Goal: Check status: Check status

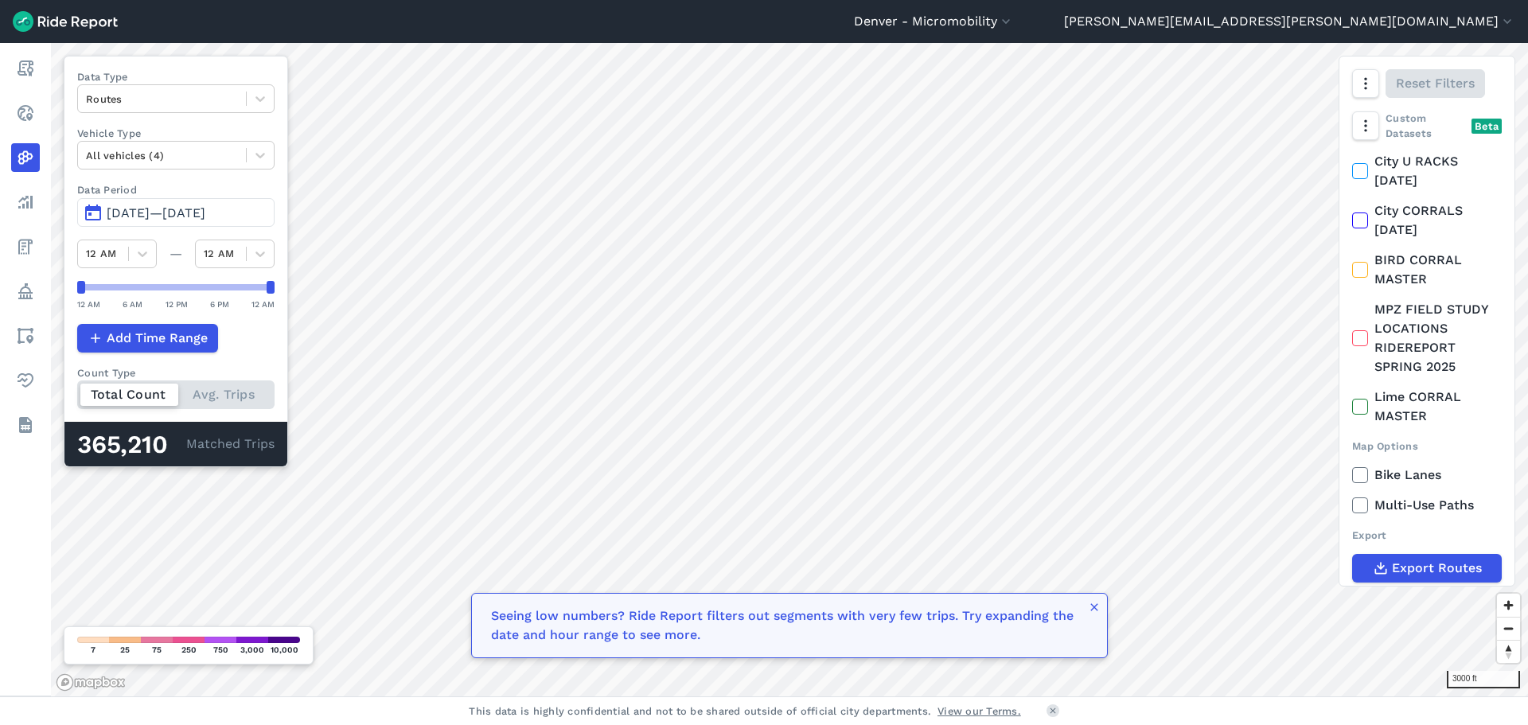
click at [205, 216] on span "[DATE]—[DATE]" at bounding box center [156, 212] width 99 height 15
click at [205, 213] on span "[DATE]—[DATE]" at bounding box center [156, 212] width 99 height 15
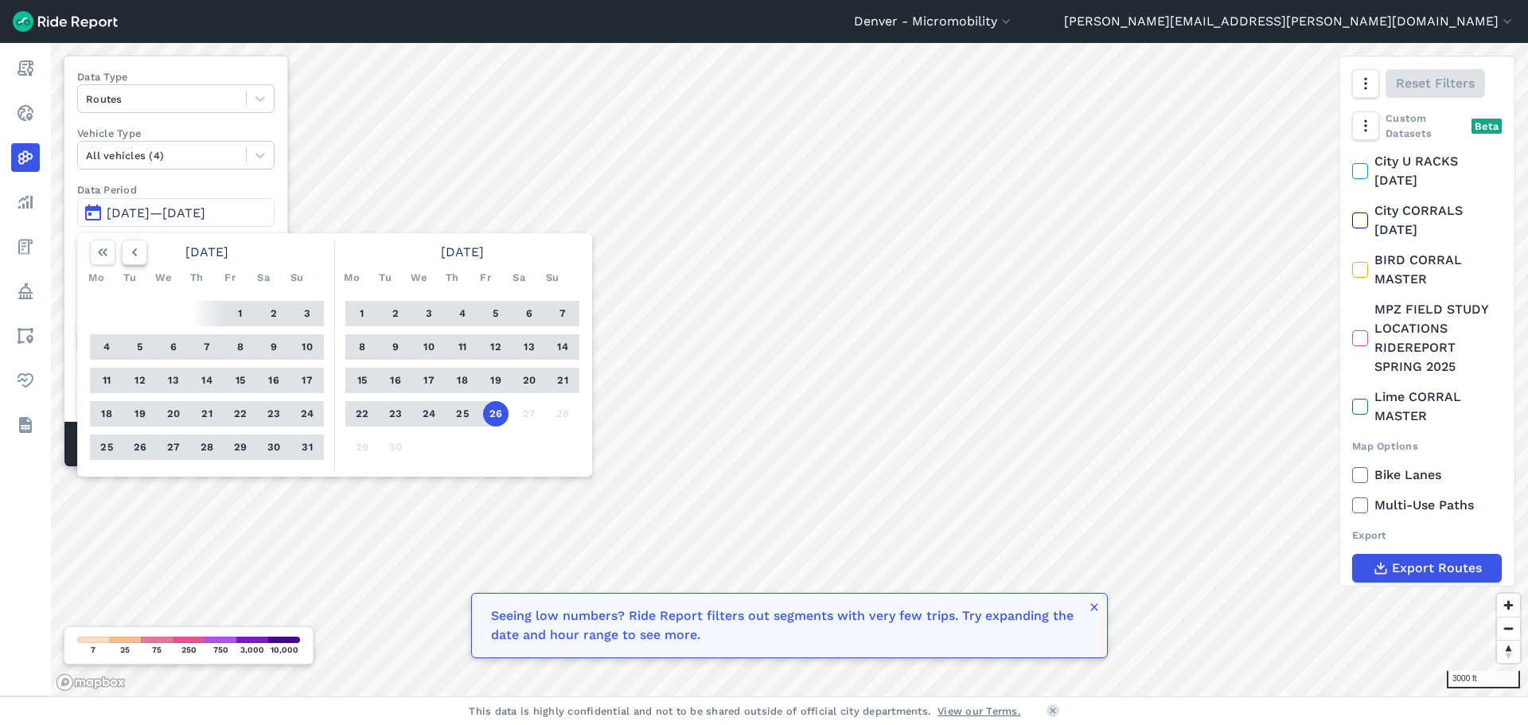
click at [136, 252] on icon "button" at bounding box center [135, 252] width 16 height 16
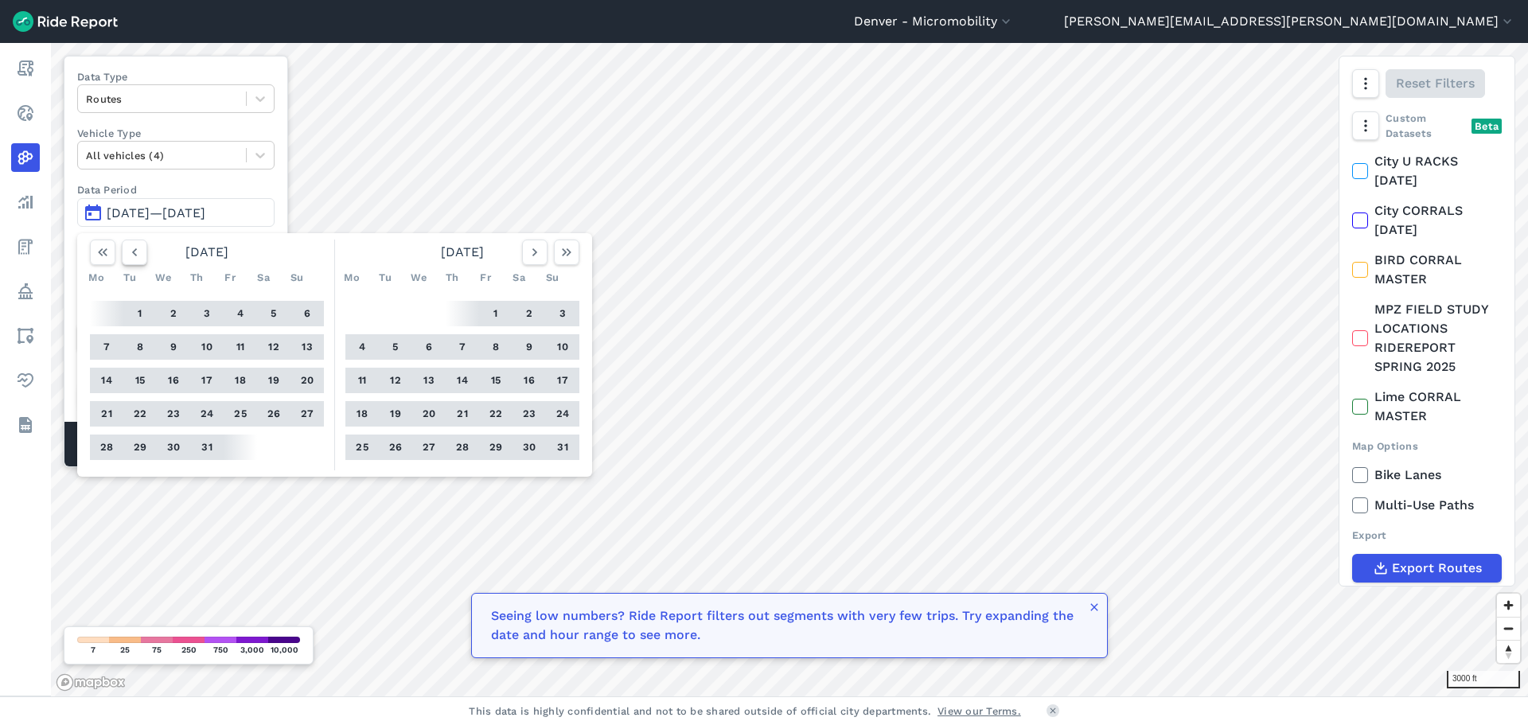
click at [136, 252] on icon "button" at bounding box center [135, 252] width 16 height 16
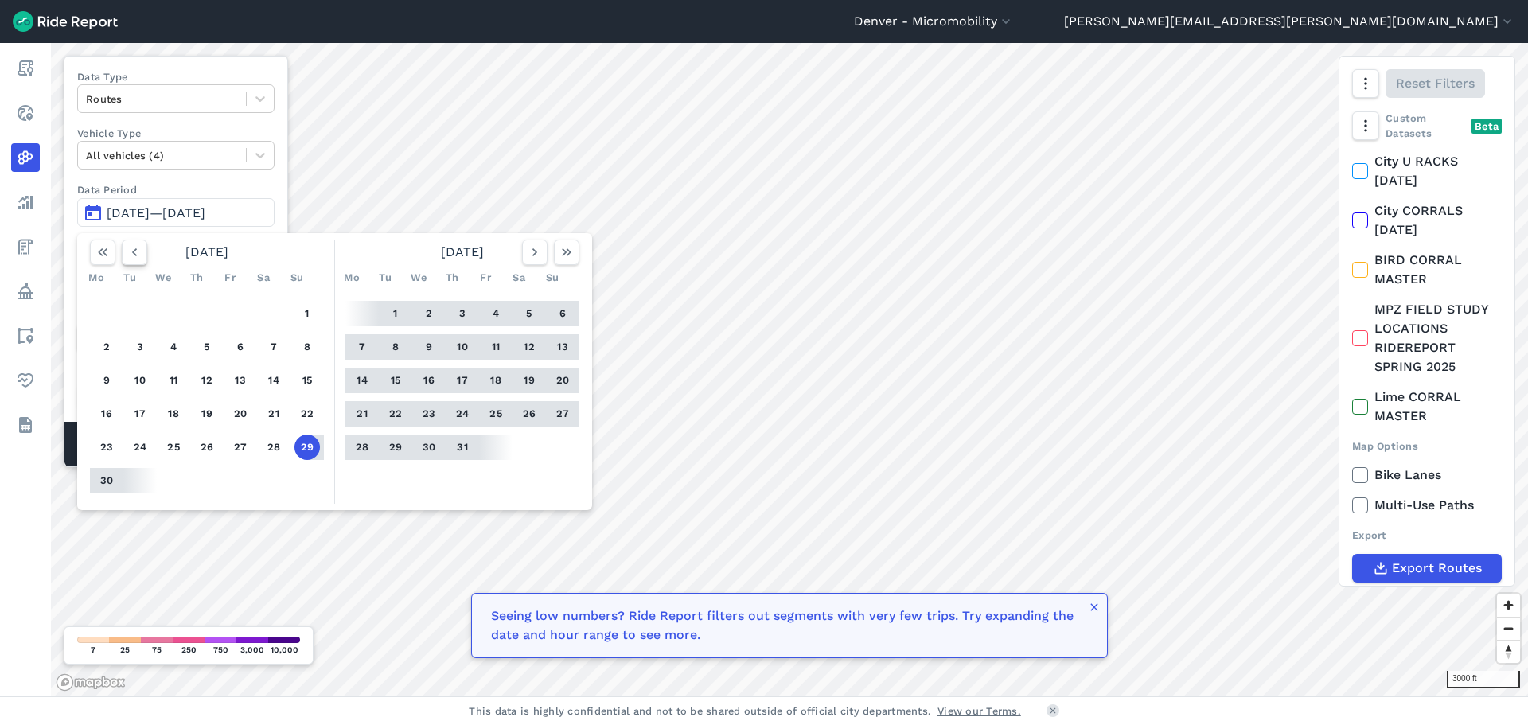
click at [136, 252] on icon "button" at bounding box center [135, 252] width 16 height 16
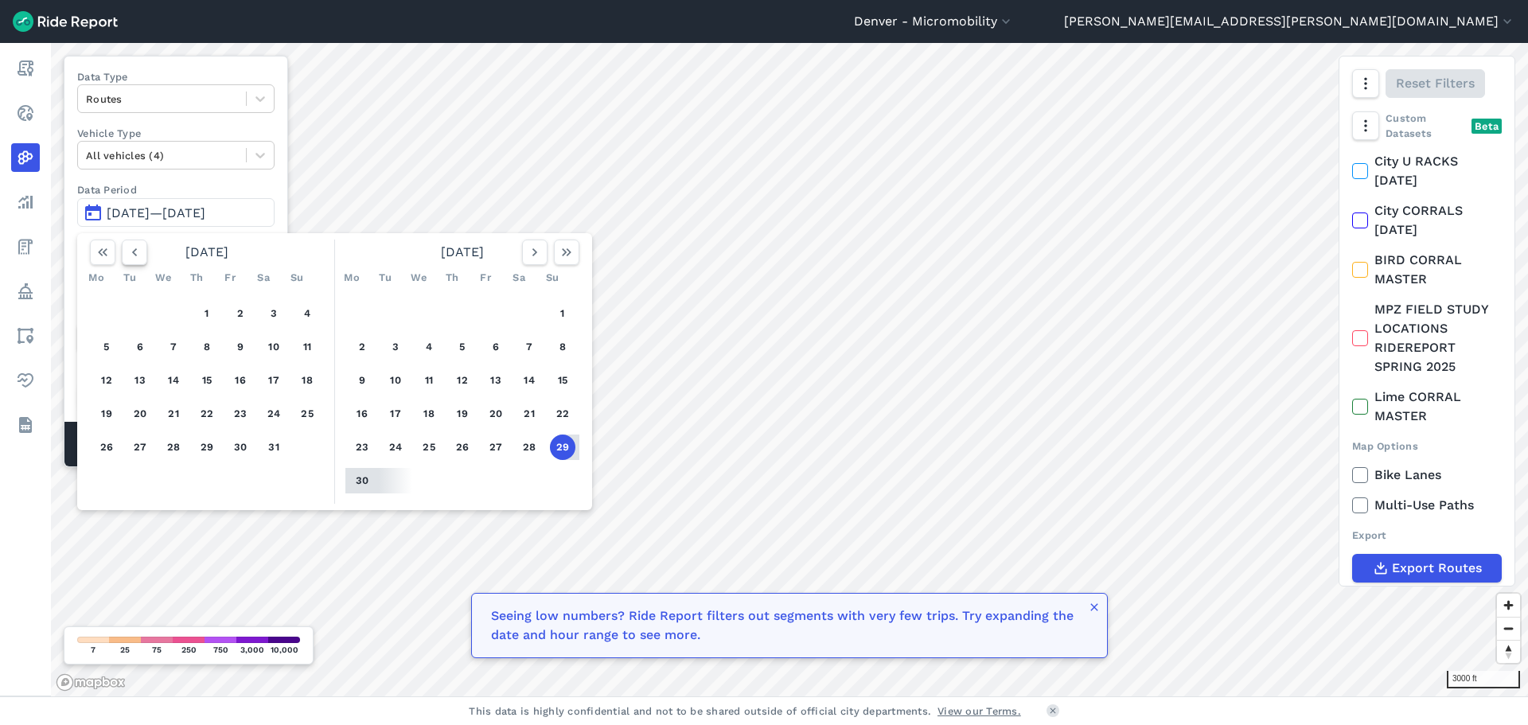
click at [136, 252] on icon "button" at bounding box center [135, 252] width 16 height 16
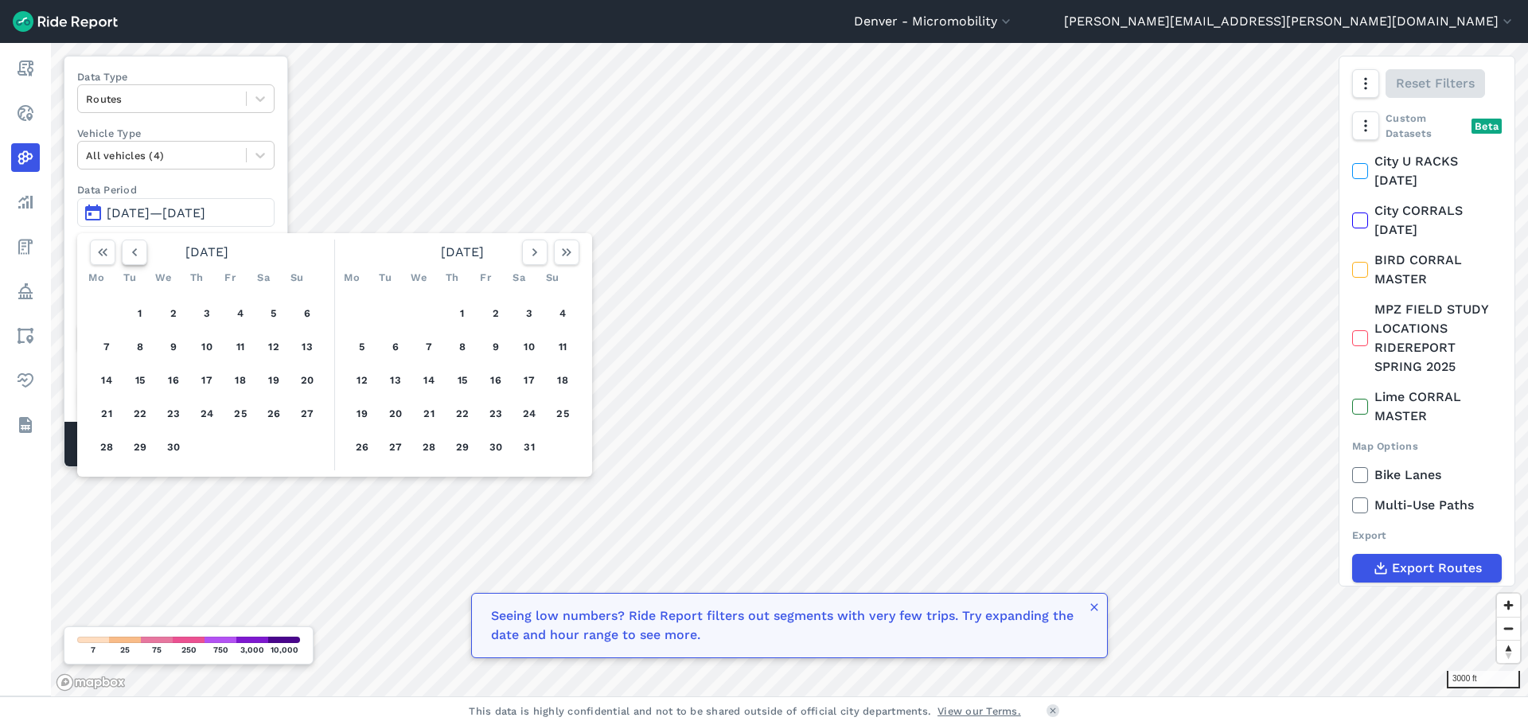
click at [136, 252] on icon "button" at bounding box center [135, 252] width 16 height 16
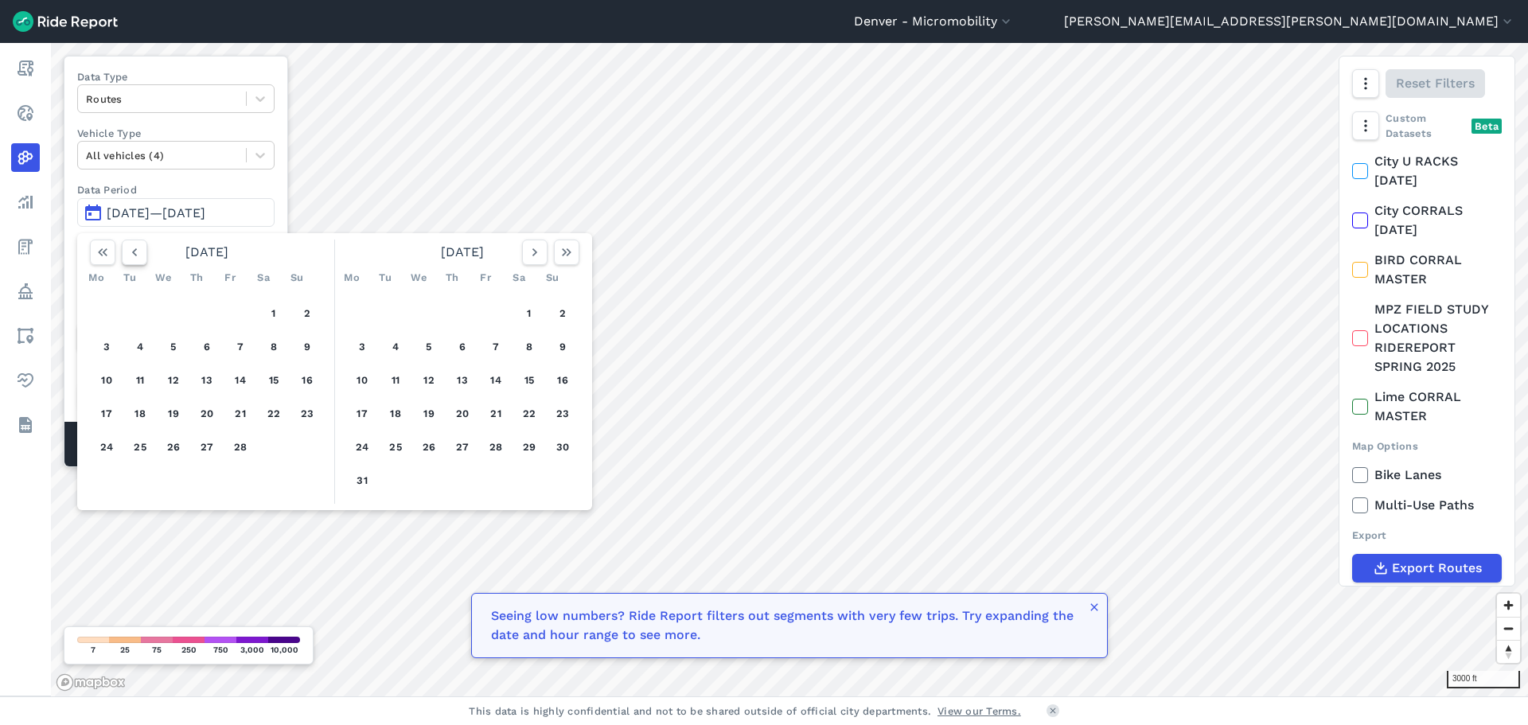
click at [136, 252] on icon "button" at bounding box center [135, 252] width 16 height 16
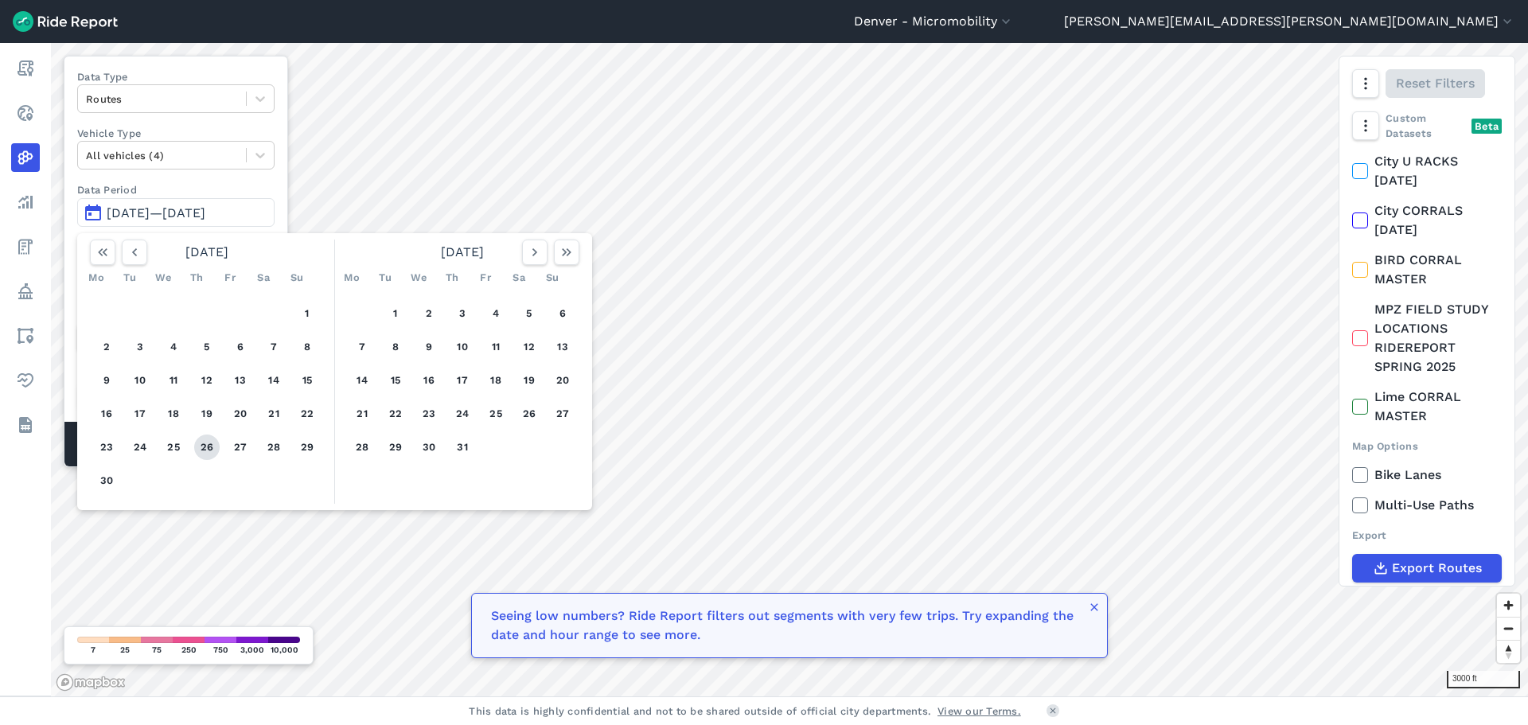
click at [210, 447] on button "26" at bounding box center [206, 447] width 25 height 25
click at [575, 253] on button "button" at bounding box center [566, 252] width 25 height 25
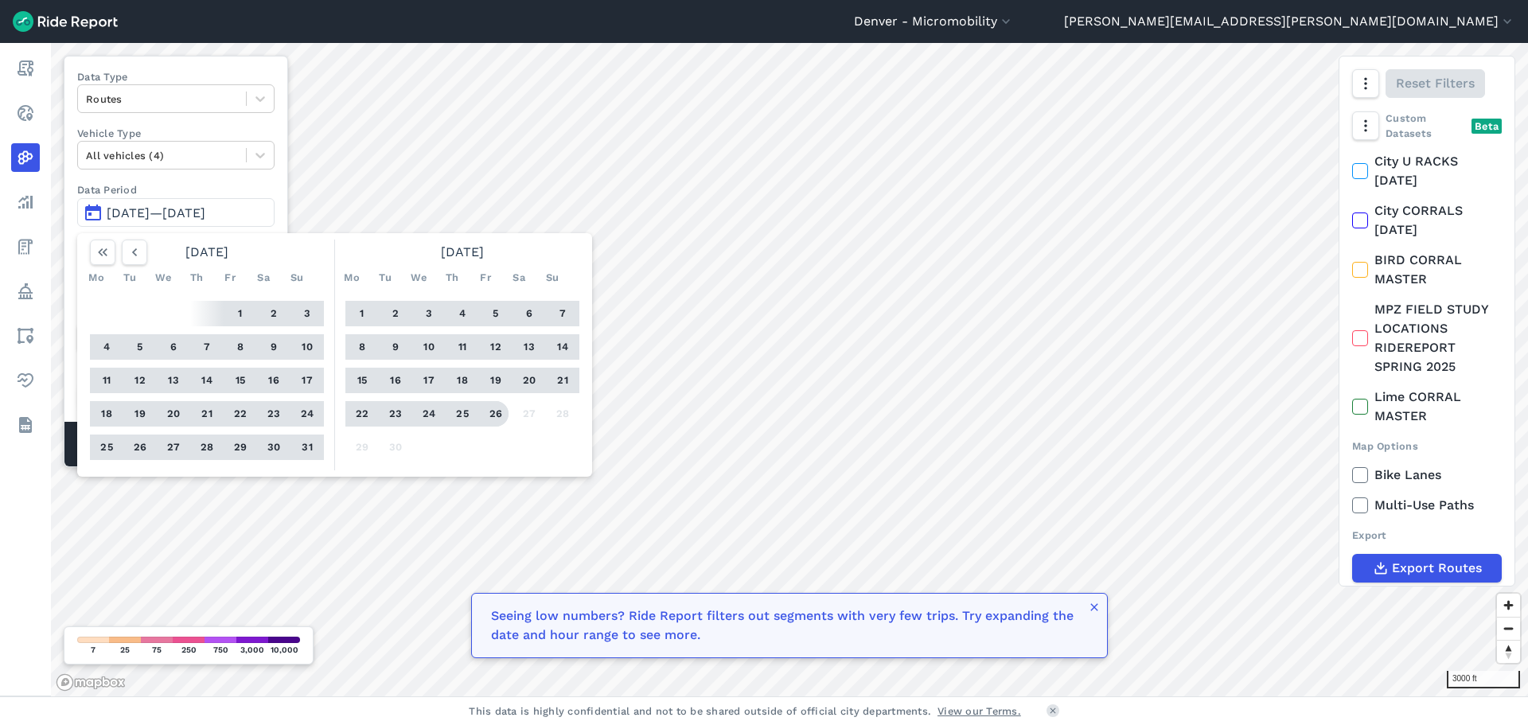
click at [488, 415] on button "26" at bounding box center [495, 413] width 25 height 25
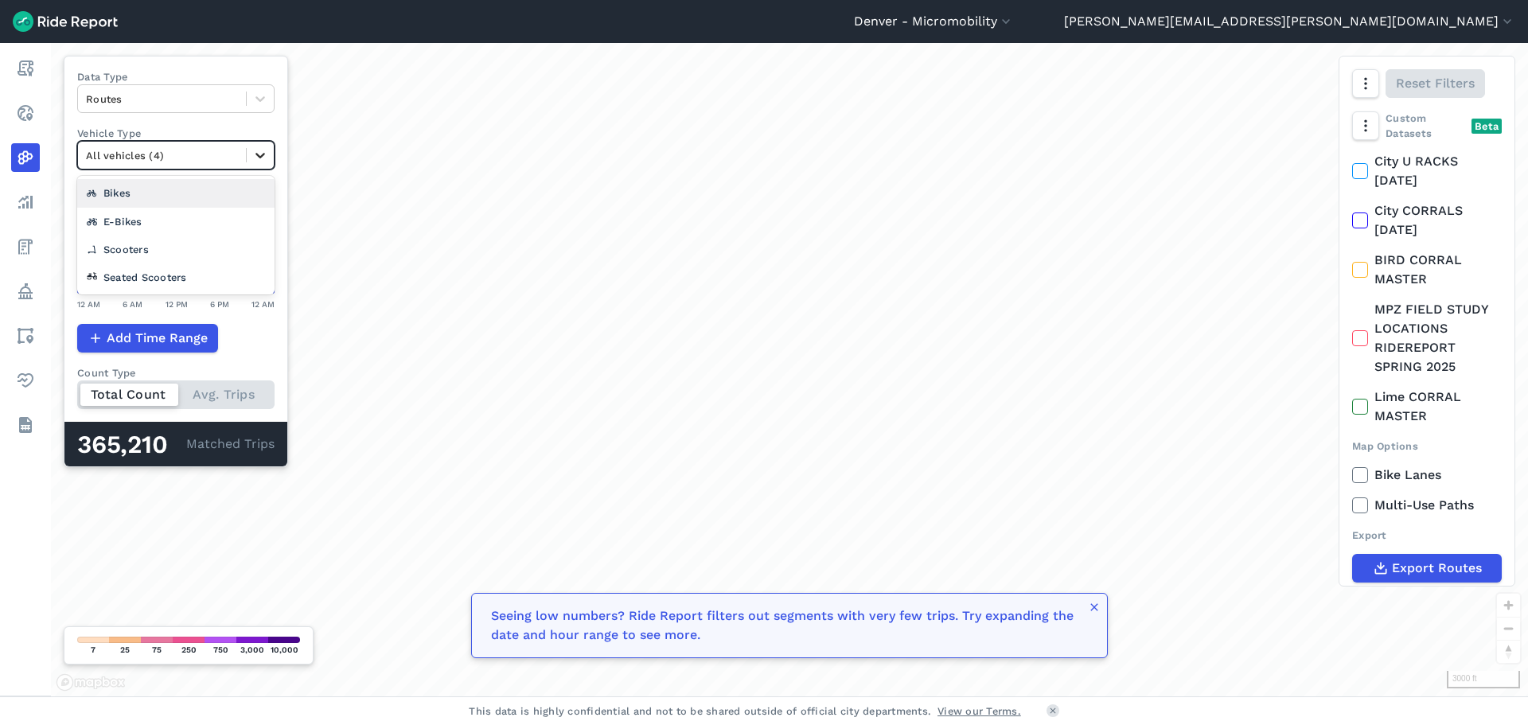
click at [259, 157] on div at bounding box center [260, 155] width 27 height 27
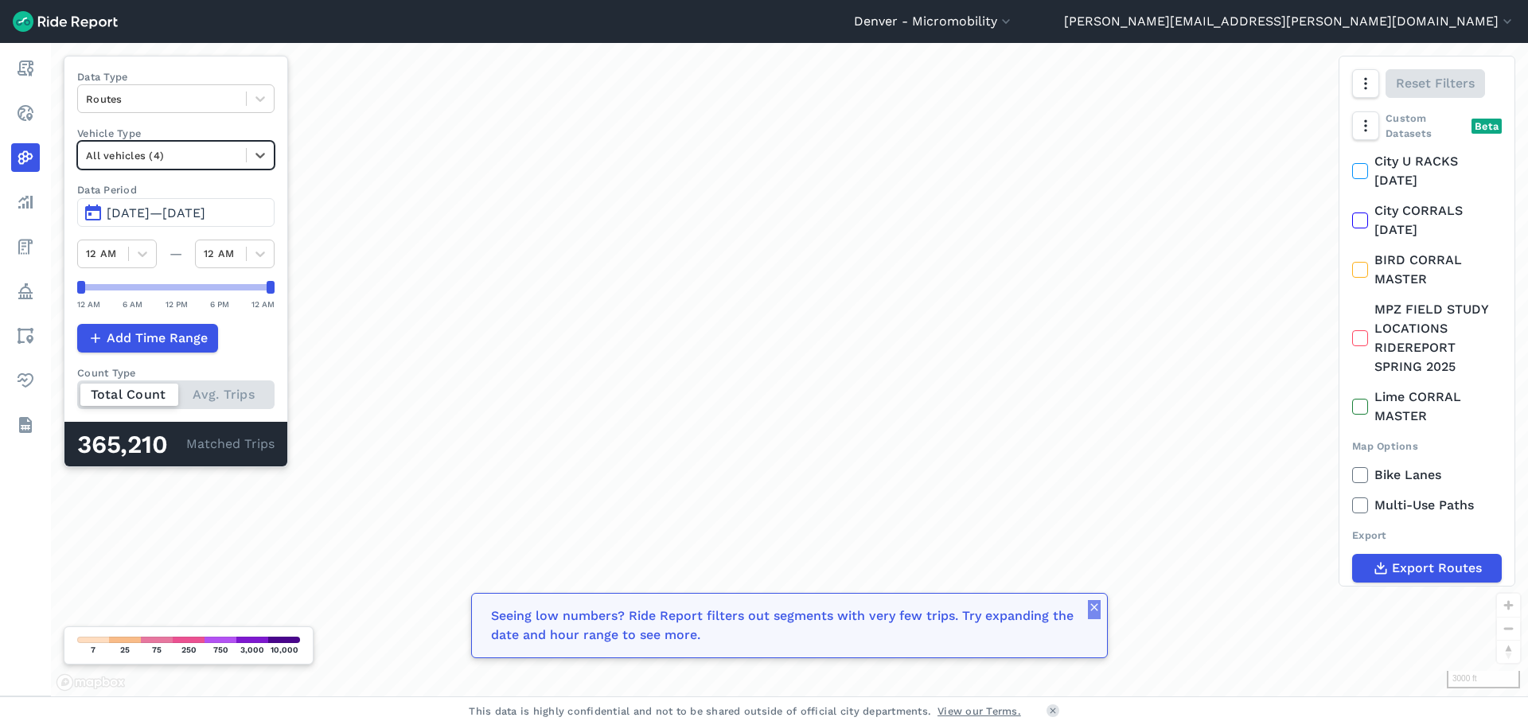
click at [1090, 611] on icon "button" at bounding box center [1094, 607] width 13 height 13
